Goal: Check status: Check status

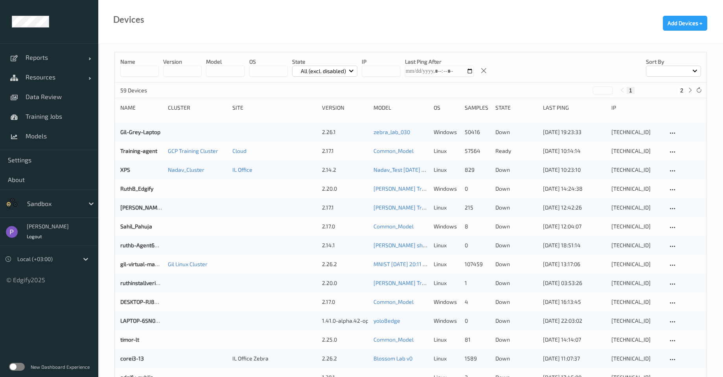
click at [17, 369] on label at bounding box center [17, 367] width 16 height 8
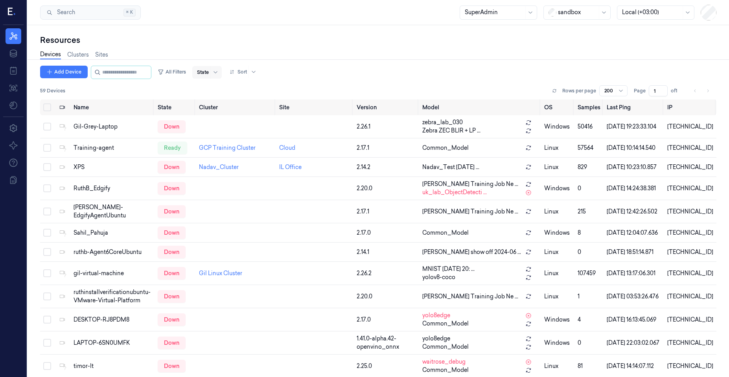
click at [209, 75] on div at bounding box center [203, 72] width 12 height 7
click at [220, 86] on div "Ready" at bounding box center [218, 89] width 17 height 8
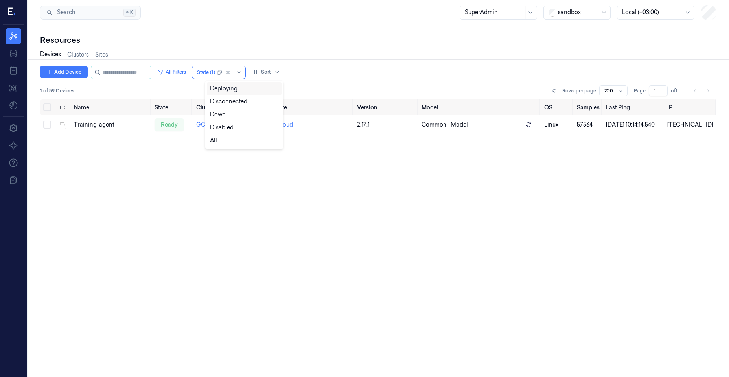
click at [155, 155] on div "Name State Cluster Site Version Model OS Samples Last Ping IP Training-agent re…" at bounding box center [378, 255] width 676 height 311
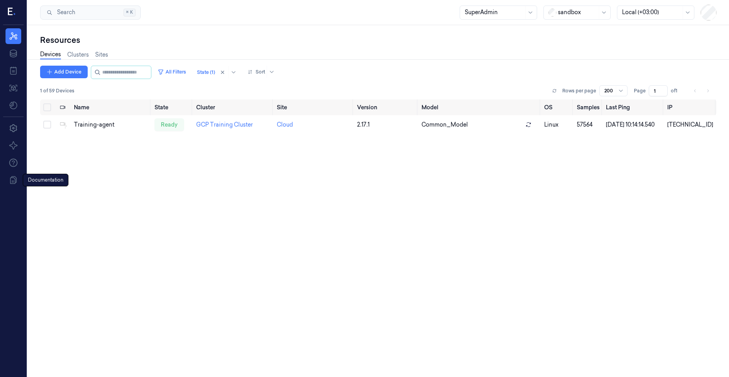
click at [157, 197] on div "Name State Cluster Site Version Model OS Samples Last Ping IP Training-agent re…" at bounding box center [378, 255] width 676 height 311
click at [77, 187] on div "Name State Cluster Site Version Model OS Samples Last Ping IP Training-agent re…" at bounding box center [378, 255] width 676 height 311
click at [557, 89] on button at bounding box center [554, 90] width 9 height 9
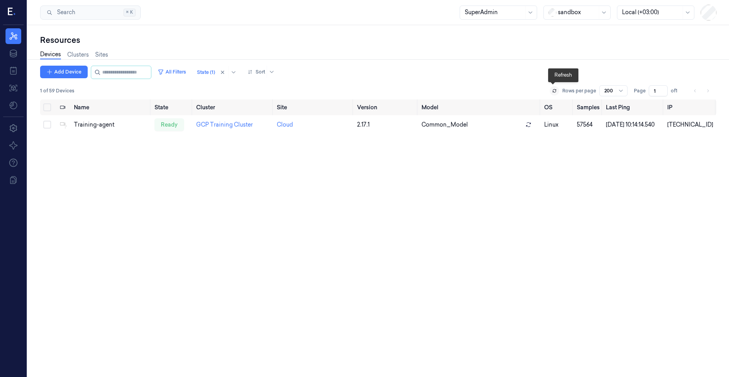
click at [557, 89] on button at bounding box center [554, 90] width 9 height 9
click at [124, 231] on div "Name State Cluster Site Version Model OS Samples Last Ping IP Training-agent re…" at bounding box center [378, 255] width 676 height 311
click at [73, 93] on span "1 of 59 Devices" at bounding box center [57, 90] width 34 height 7
click at [565, 16] on div at bounding box center [577, 12] width 39 height 8
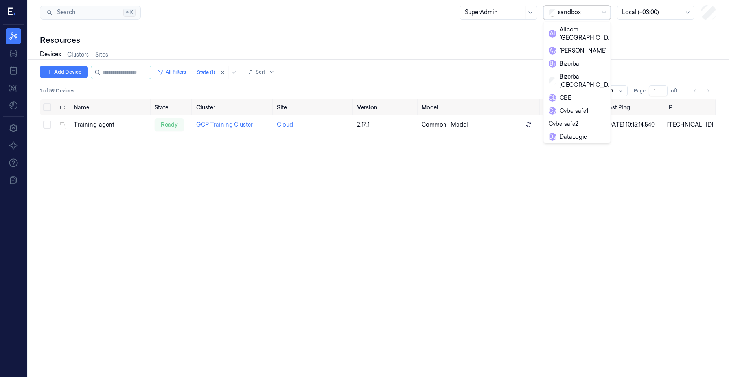
type input "ze"
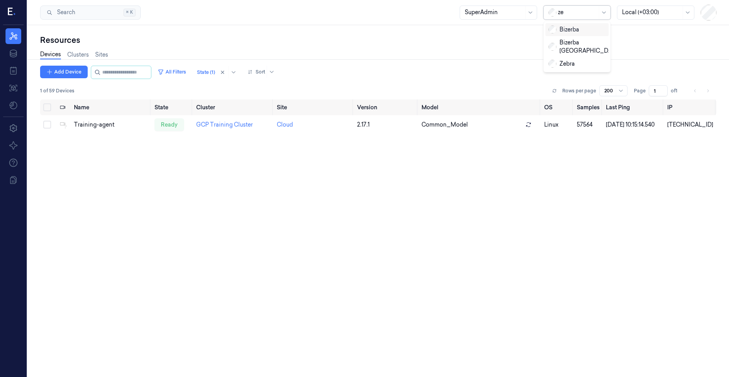
click at [564, 30] on div "Bizerba" at bounding box center [564, 30] width 31 height 8
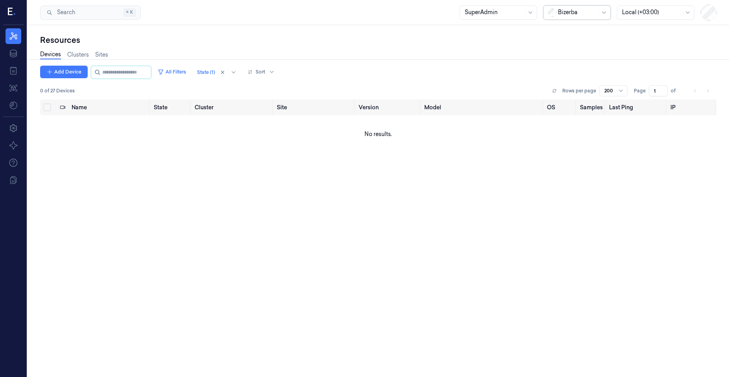
click at [563, 13] on div at bounding box center [577, 12] width 39 height 8
type input "zeb"
click at [562, 33] on div "Zebra" at bounding box center [562, 30] width 26 height 8
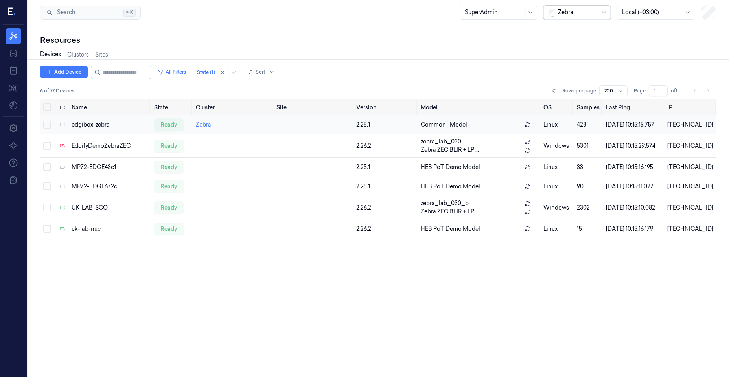
click at [130, 131] on td "edgibox-zebra" at bounding box center [109, 124] width 83 height 19
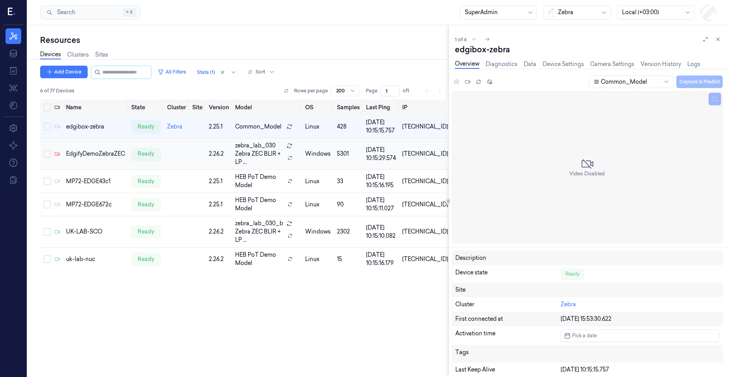
click at [105, 163] on td "EdgifyDemoZebraZEC" at bounding box center [95, 153] width 65 height 31
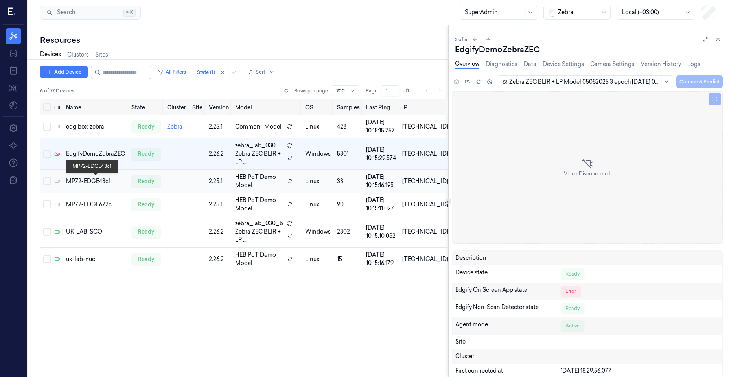
click at [105, 180] on div "MP72-EDGE43c1" at bounding box center [95, 181] width 59 height 8
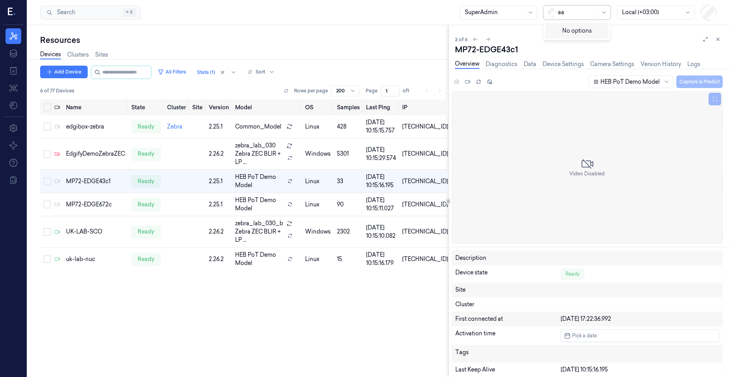
type input "a"
type input "sand"
click at [587, 15] on div at bounding box center [577, 12] width 39 height 8
type input "sand"
click at [584, 25] on div "sandbox" at bounding box center [577, 29] width 63 height 13
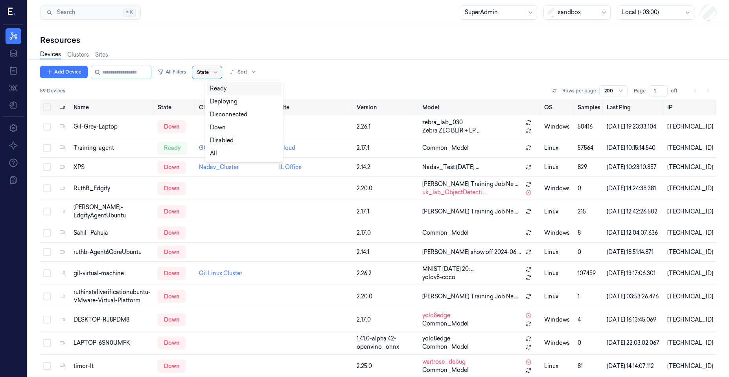
click at [209, 74] on div at bounding box center [203, 72] width 12 height 7
click at [220, 89] on div "Ready" at bounding box center [218, 89] width 17 height 8
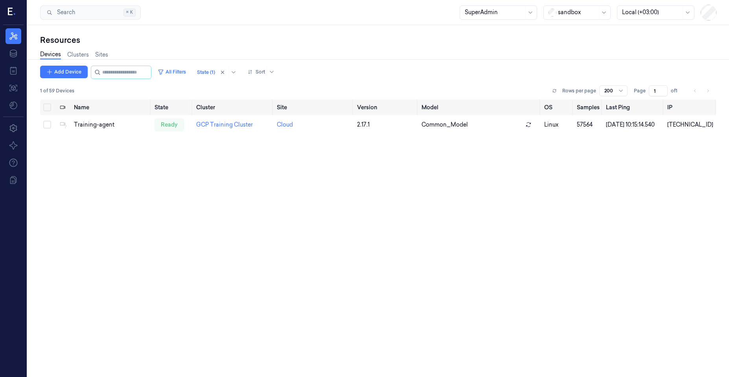
click at [113, 193] on div "Name State Cluster Site Version Model OS Samples Last Ping IP Training-agent re…" at bounding box center [378, 255] width 676 height 311
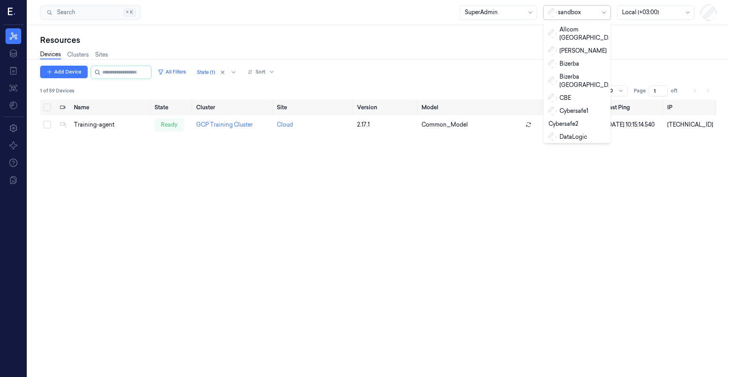
click at [560, 11] on div at bounding box center [577, 12] width 39 height 8
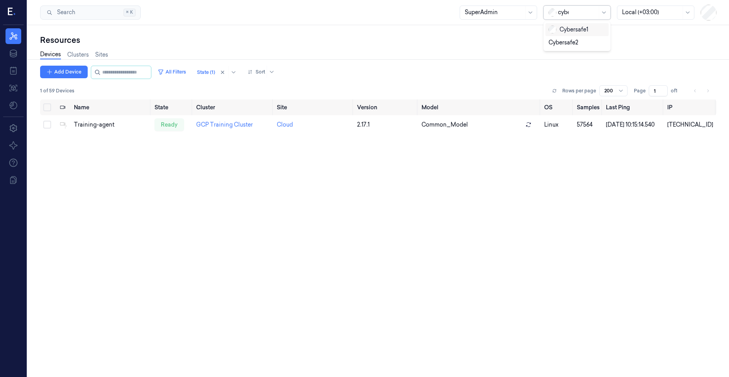
type input "cyber"
click at [567, 28] on div "Cybersafe1" at bounding box center [569, 30] width 40 height 8
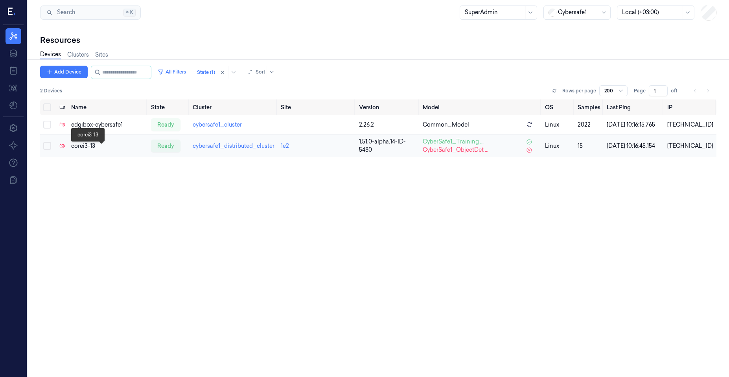
click at [98, 148] on div "corei3-13" at bounding box center [108, 146] width 74 height 8
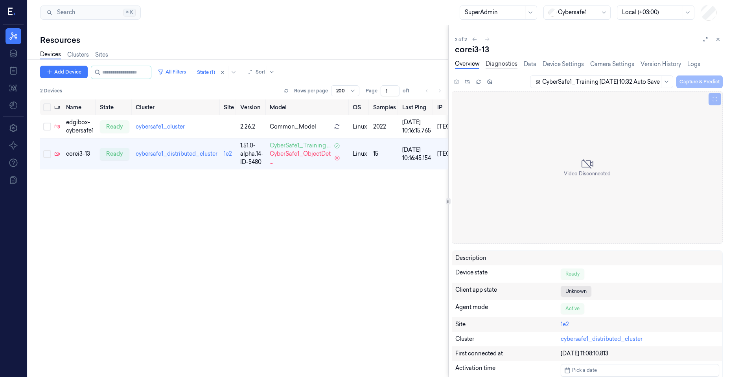
click at [505, 67] on link "Diagnostics" at bounding box center [502, 64] width 32 height 9
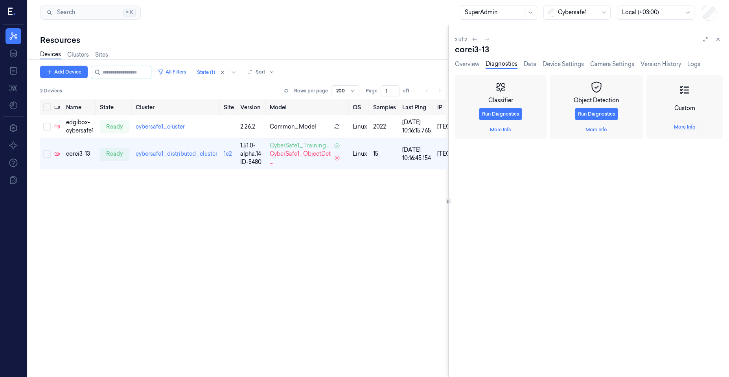
click at [684, 127] on link "More Info" at bounding box center [685, 126] width 22 height 7
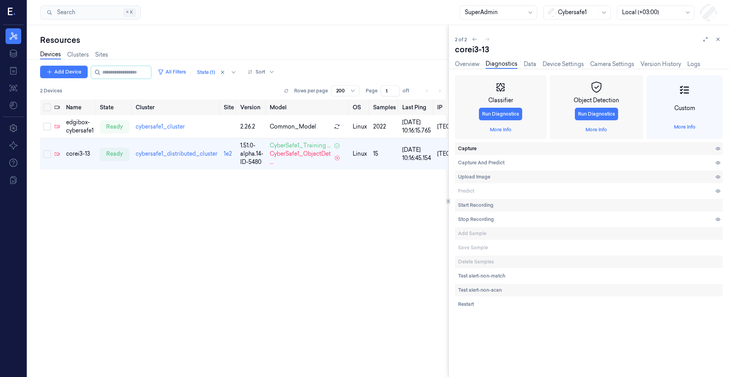
click at [475, 148] on span "Capture" at bounding box center [467, 148] width 18 height 7
click at [115, 317] on div "Name State Cluster Site Version Model OS Samples Last Ping IP edgibox-cybersafe…" at bounding box center [244, 255] width 408 height 311
click at [660, 60] on div "Overview Diagnostics Data Device Settings Camera Settings Version History Logs" at bounding box center [577, 64] width 245 height 9
click at [658, 65] on link "Version History" at bounding box center [661, 64] width 41 height 9
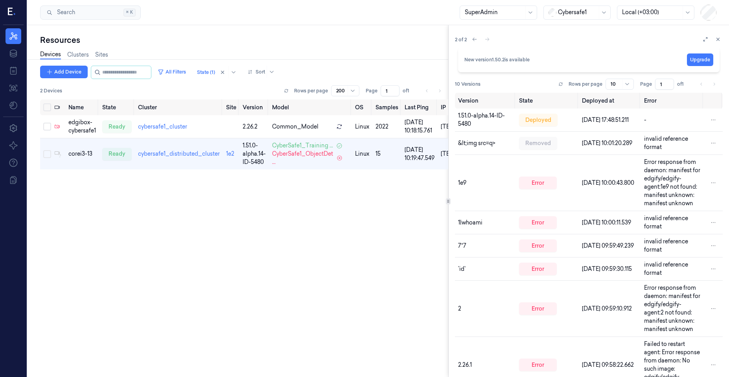
click at [608, 59] on div "New version 1.50.2 is available Upgrade" at bounding box center [588, 59] width 249 height 13
click at [477, 39] on icon at bounding box center [475, 40] width 4 height 4
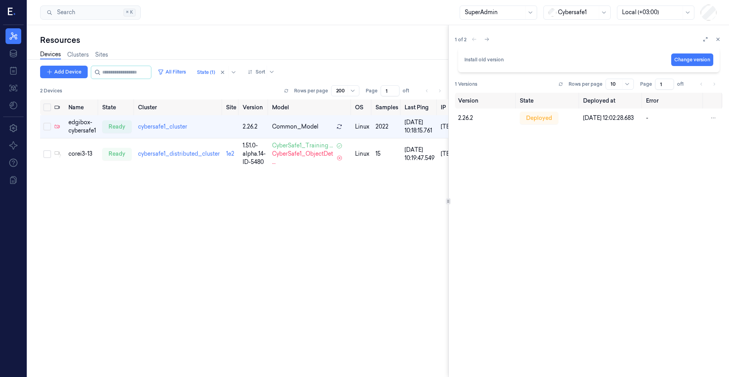
click at [483, 35] on div "1 of 2" at bounding box center [589, 39] width 268 height 9
click at [485, 40] on icon at bounding box center [487, 40] width 6 height 6
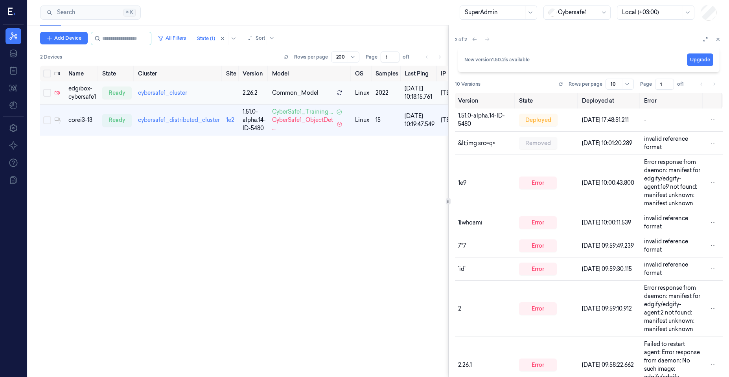
click at [192, 98] on td "cybersafe1_cluster" at bounding box center [179, 92] width 88 height 23
click at [65, 100] on td at bounding box center [58, 92] width 14 height 23
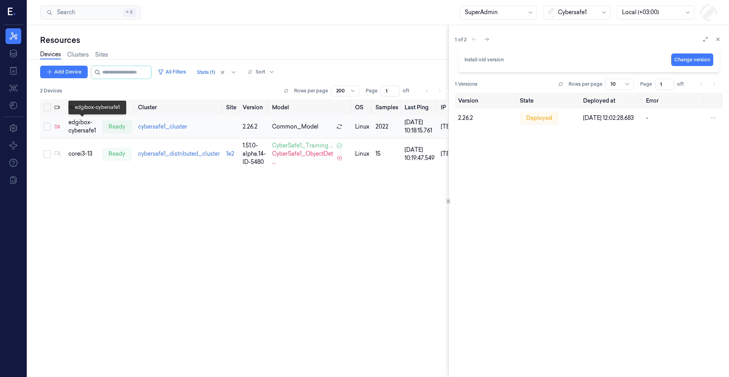
click at [92, 126] on div "edgibox-cybersafe1" at bounding box center [82, 126] width 28 height 17
click at [717, 39] on icon at bounding box center [718, 39] width 3 height 3
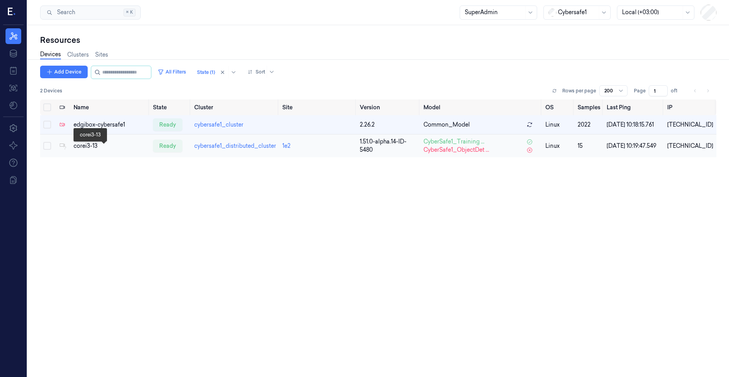
click at [89, 150] on div "corei3-13" at bounding box center [110, 146] width 73 height 8
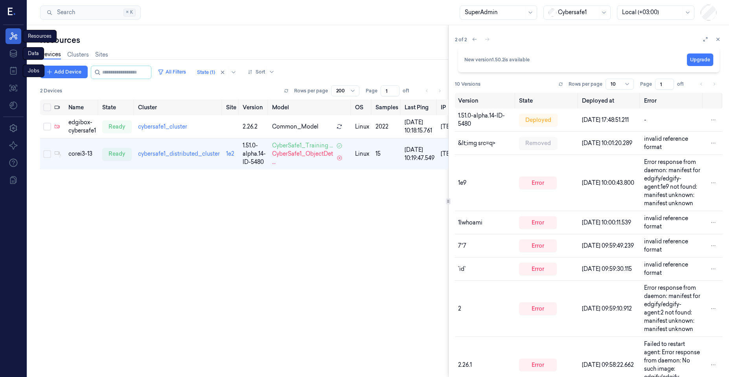
click at [17, 31] on link "Resources" at bounding box center [14, 36] width 16 height 16
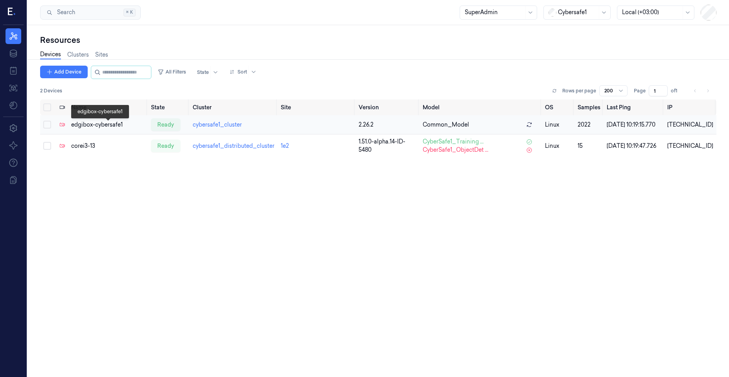
click at [80, 129] on div "edgibox-cybersafe1" at bounding box center [108, 125] width 74 height 8
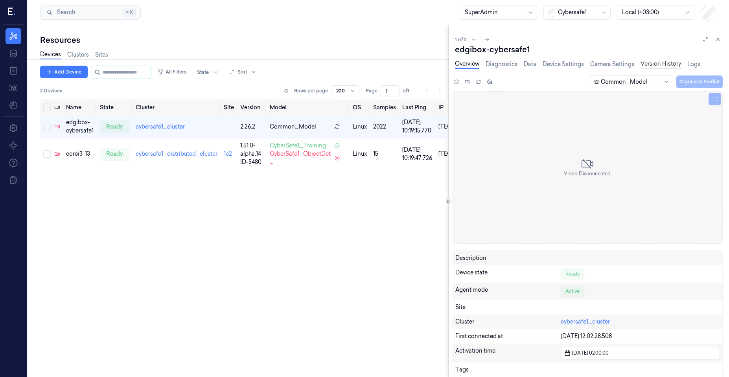
click at [644, 64] on link "Version History" at bounding box center [661, 64] width 41 height 9
